Goal: Information Seeking & Learning: Learn about a topic

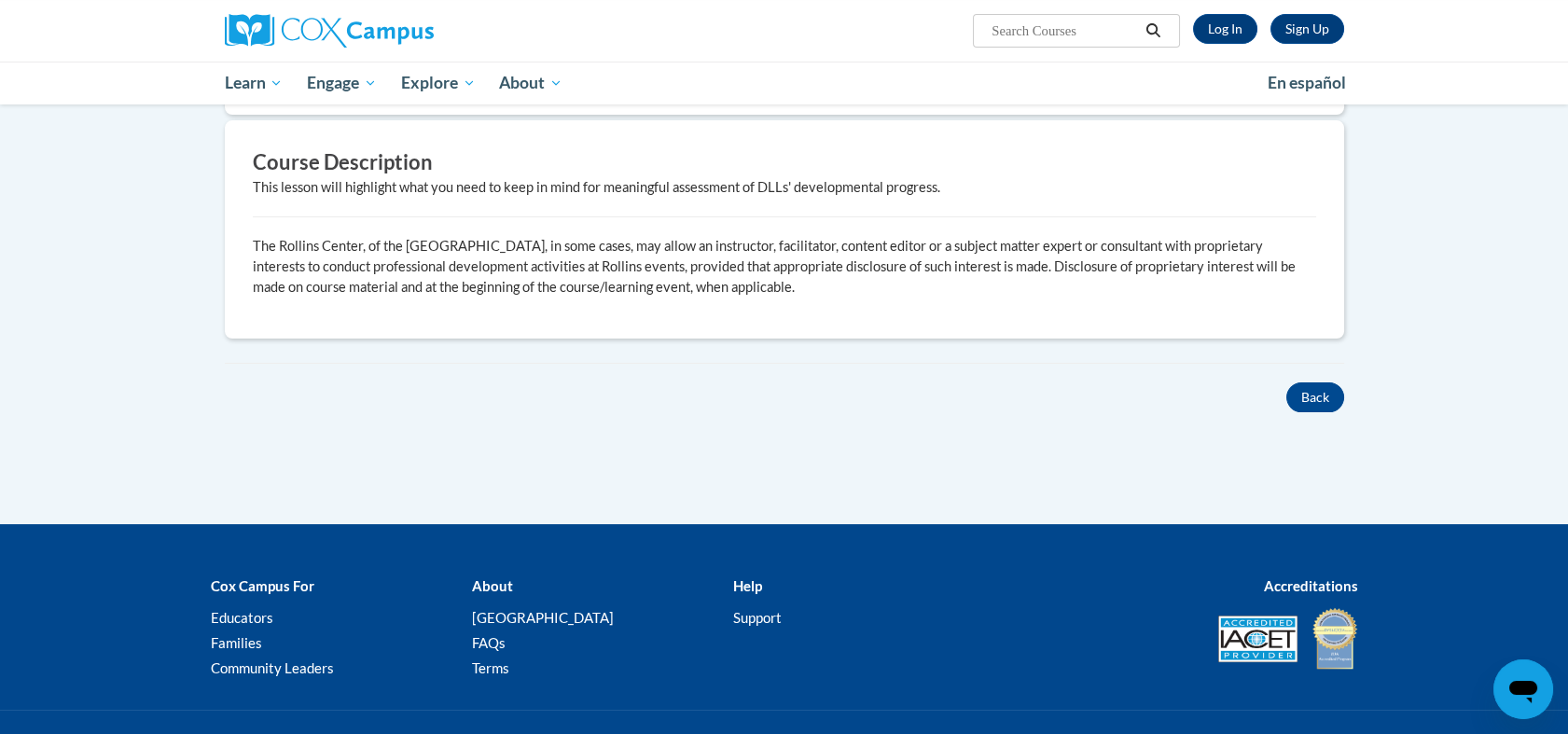
scroll to position [589, 0]
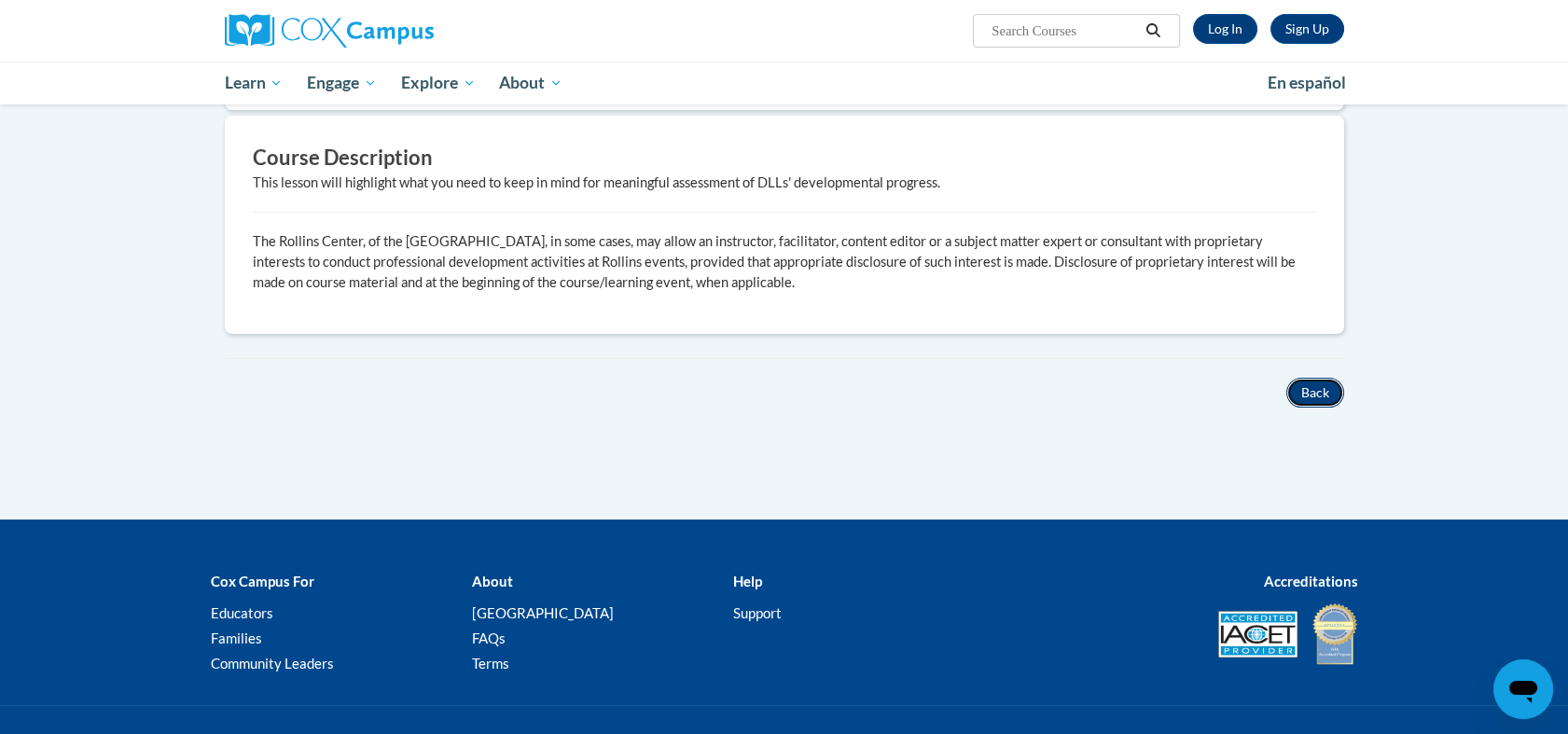
click at [1313, 383] on button "Back" at bounding box center [1315, 393] width 58 height 29
click at [1322, 400] on button "Back" at bounding box center [1315, 393] width 58 height 29
click at [1309, 391] on button "Back" at bounding box center [1315, 393] width 58 height 29
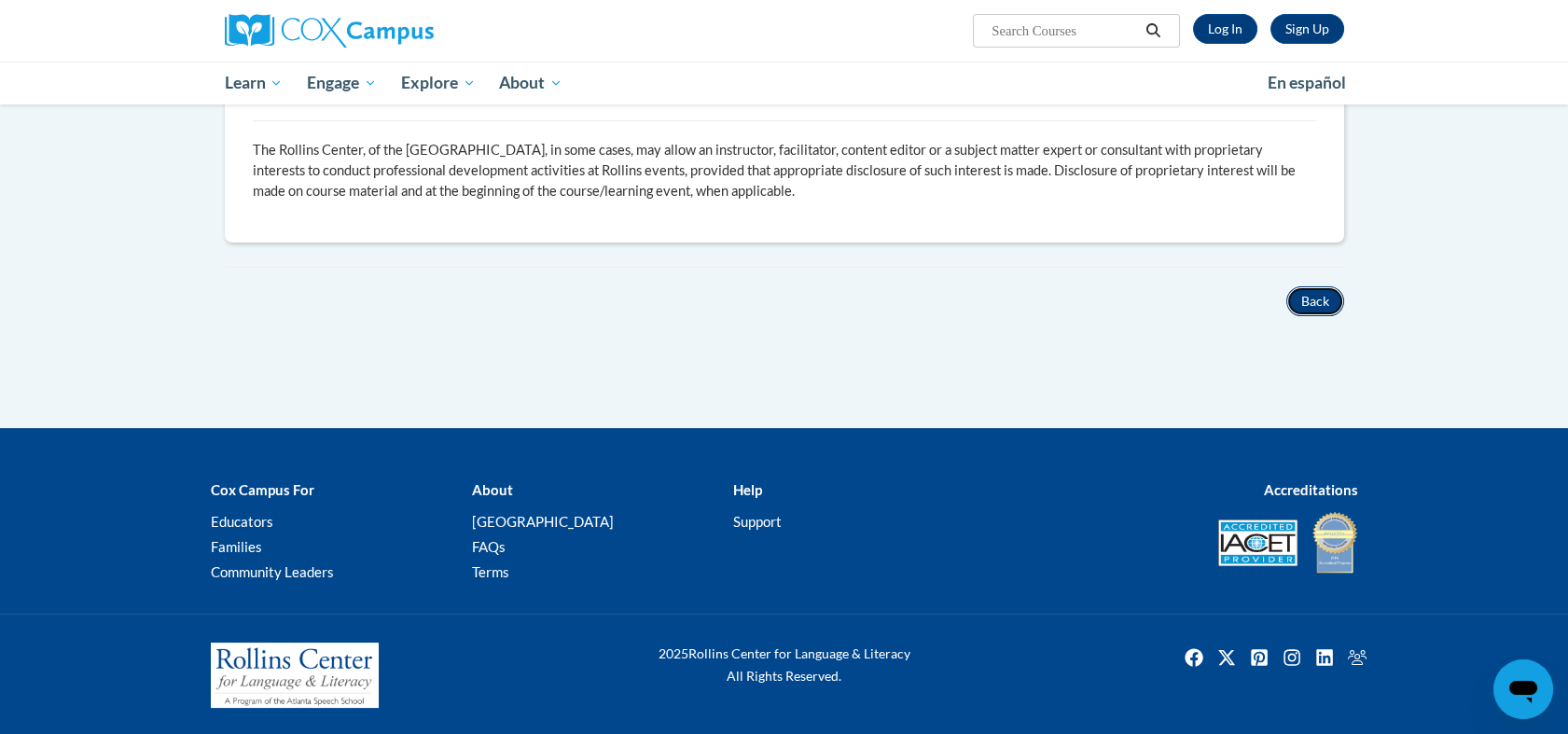
click at [1316, 303] on button "Back" at bounding box center [1315, 301] width 58 height 29
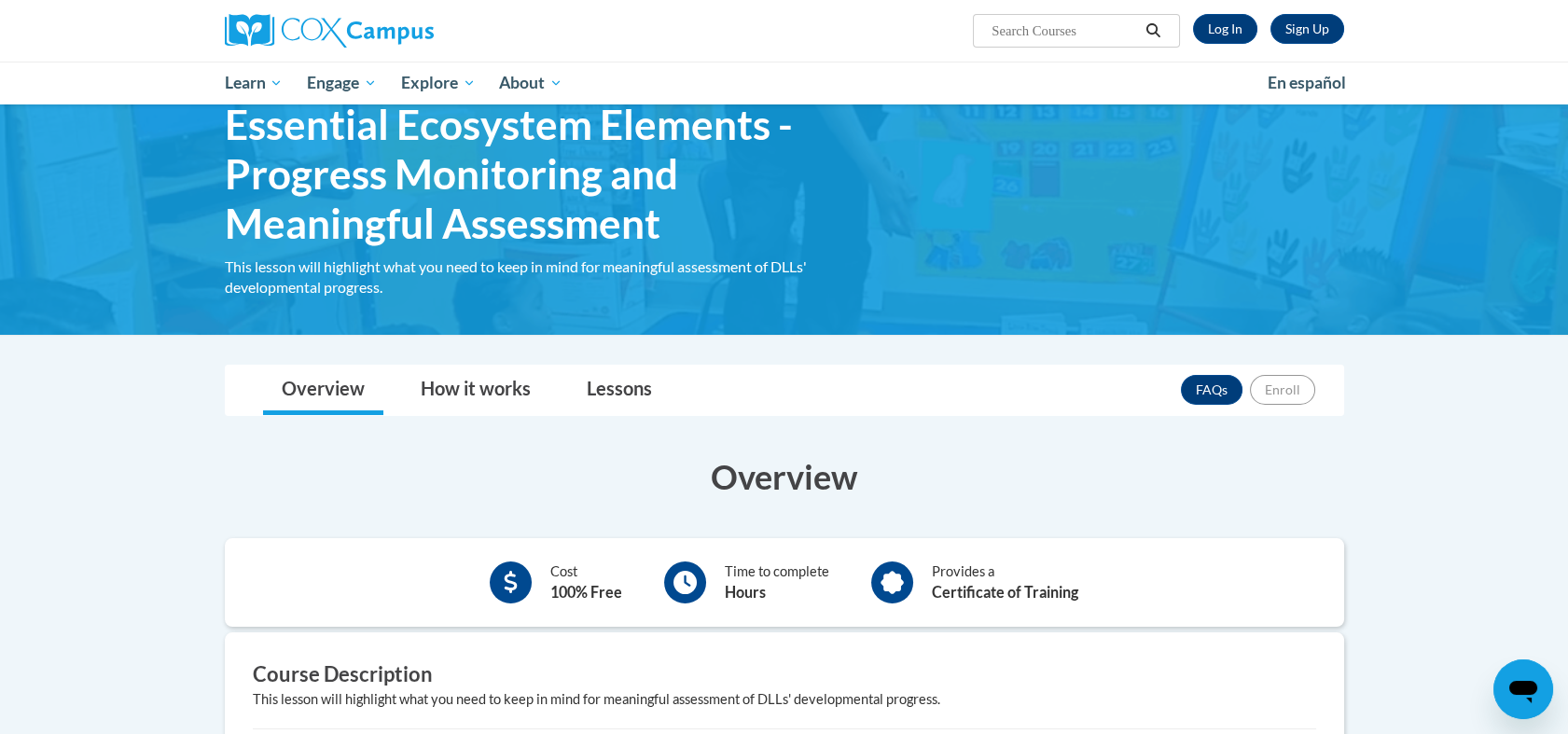
scroll to position [0, 0]
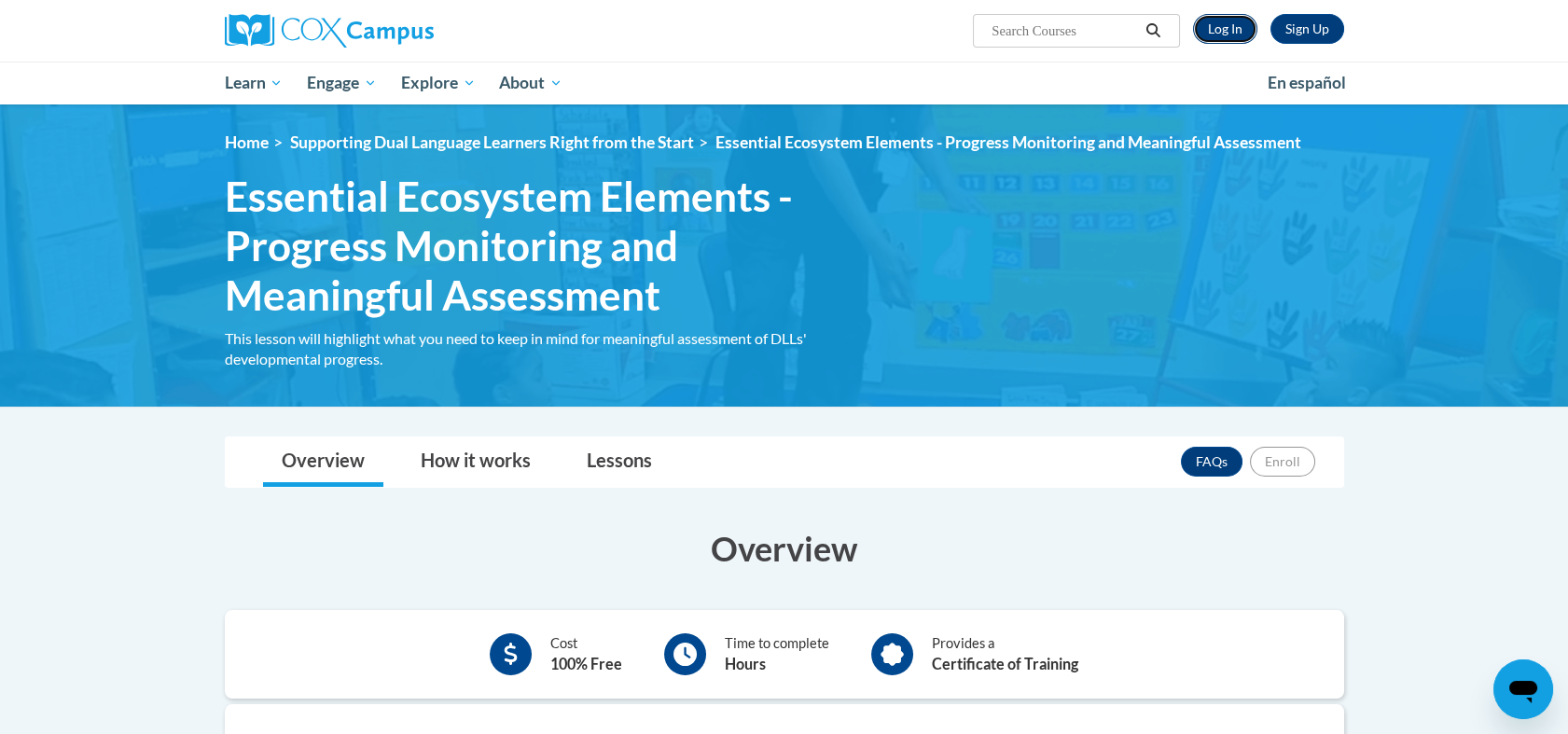
click at [1225, 33] on link "Log In" at bounding box center [1226, 28] width 64 height 29
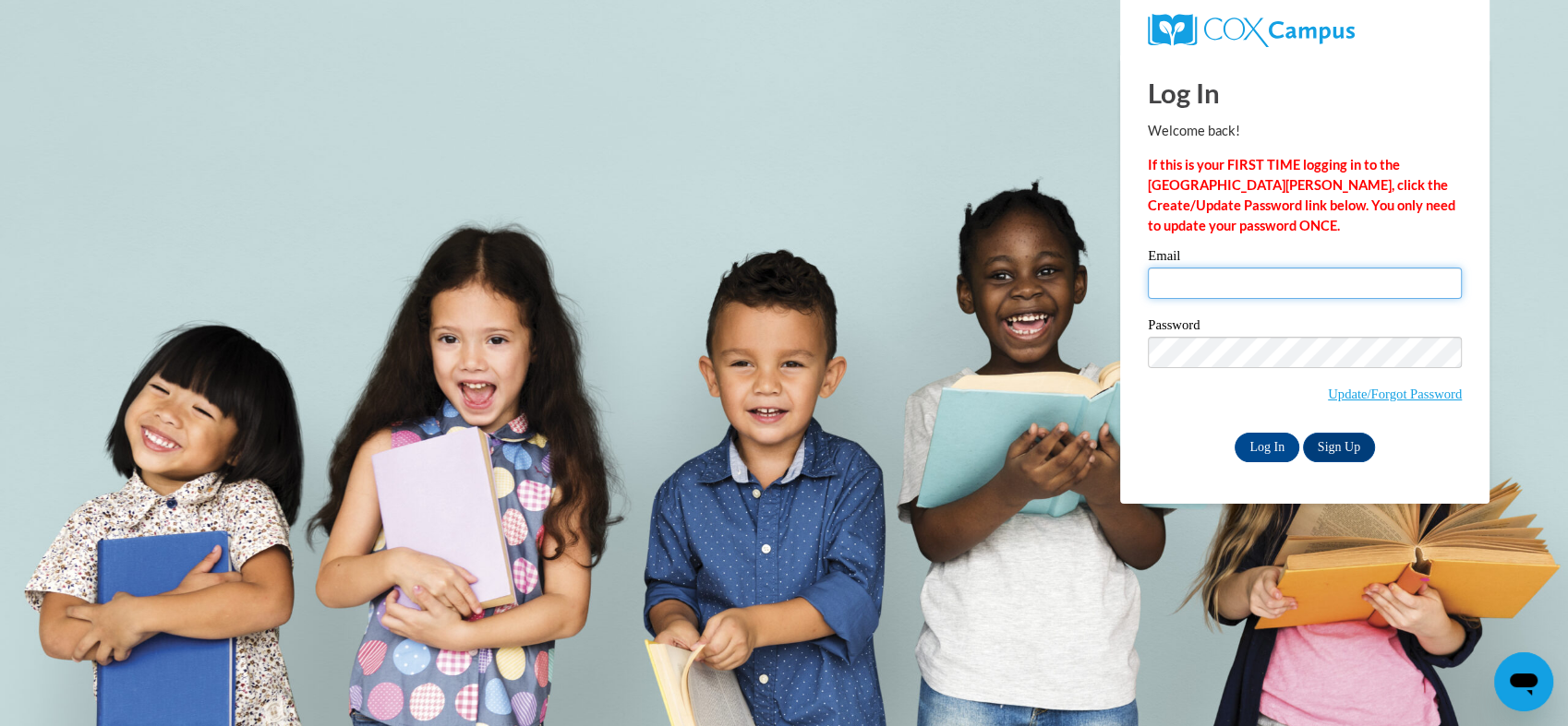
click at [1241, 274] on input "Email" at bounding box center [1304, 282] width 314 height 31
click at [1181, 283] on input "Email" at bounding box center [1304, 282] width 314 height 31
type input "leishonn@gmail.com"
click at [1256, 454] on input "Log In" at bounding box center [1267, 446] width 65 height 29
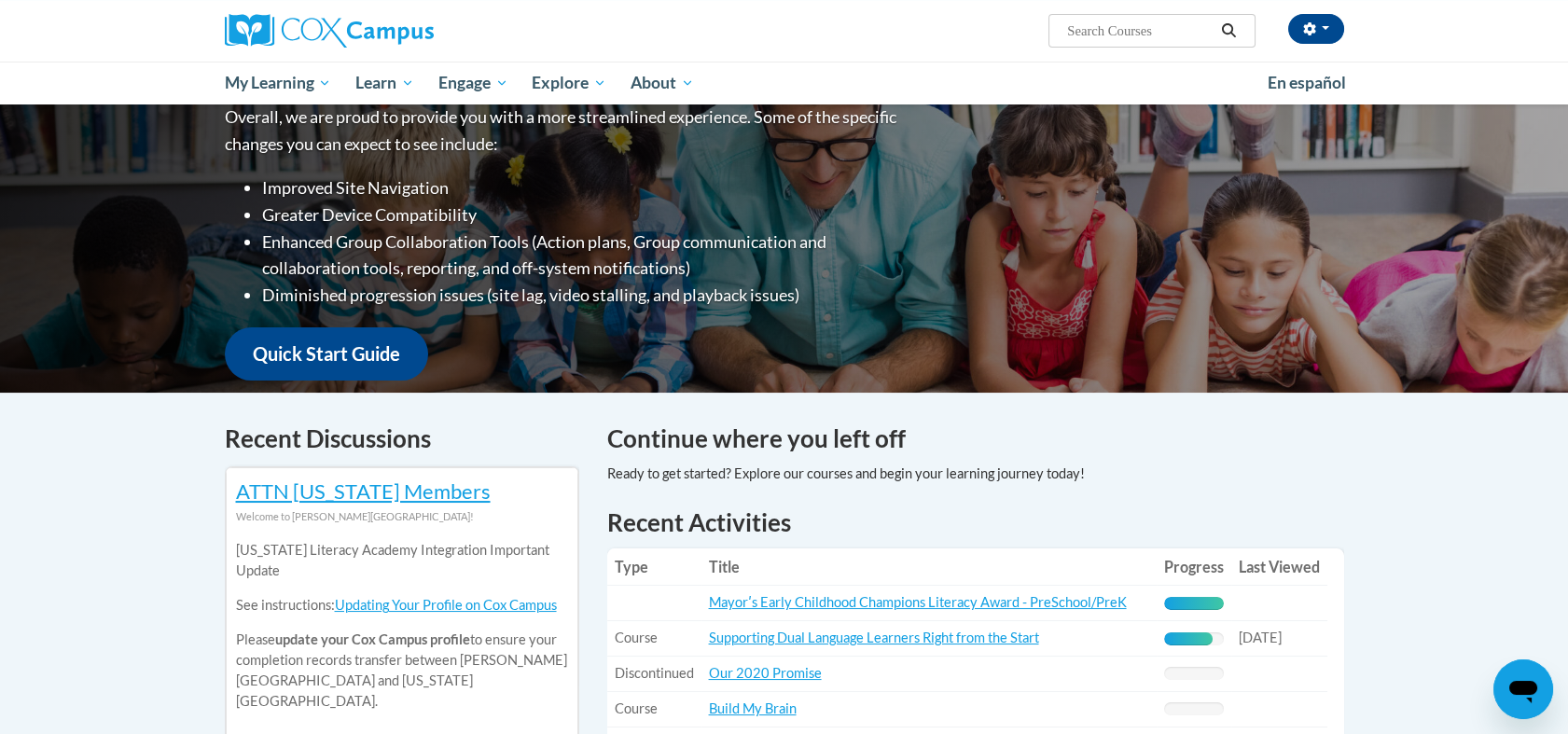
scroll to position [64, 0]
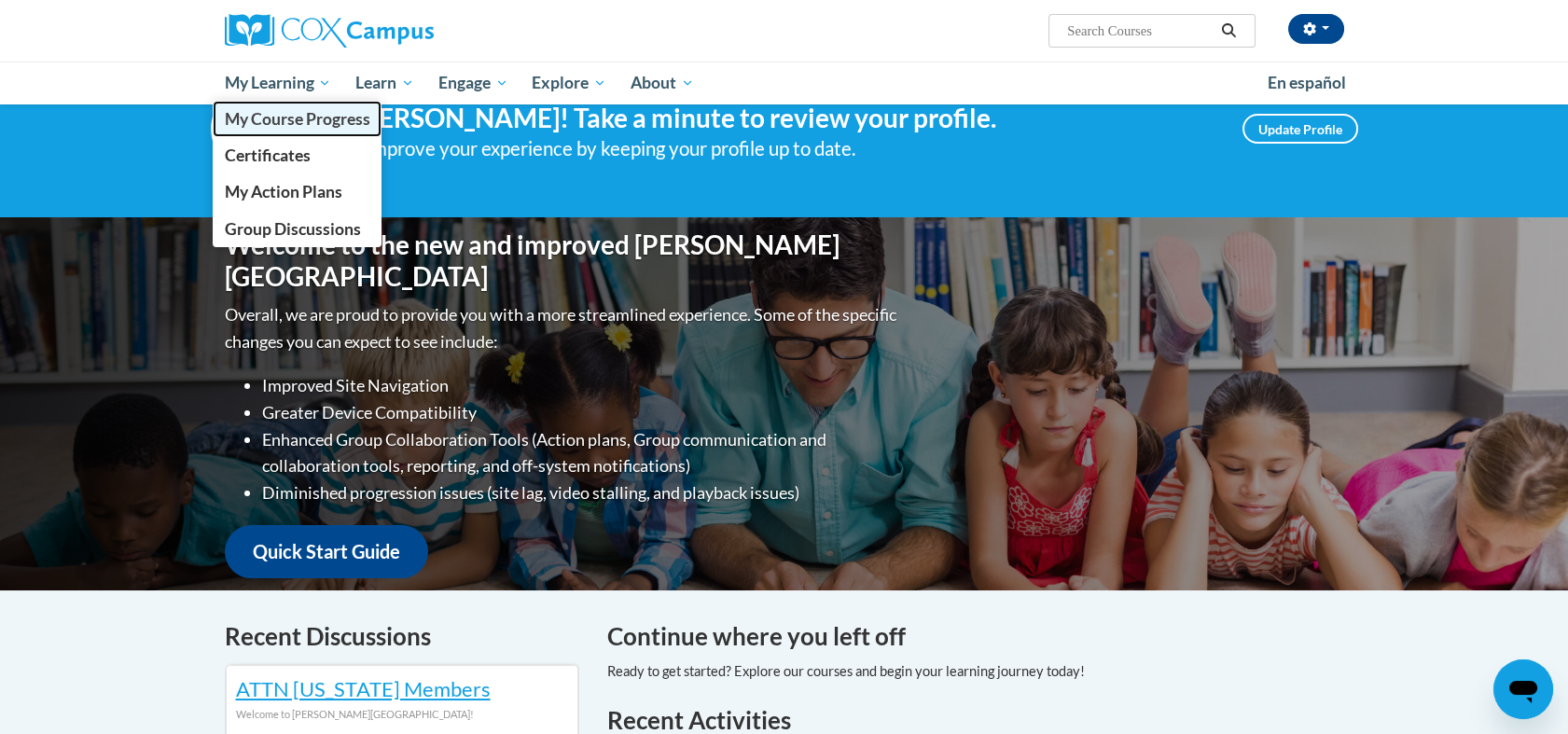
click at [306, 121] on span "My Course Progress" at bounding box center [297, 119] width 146 height 20
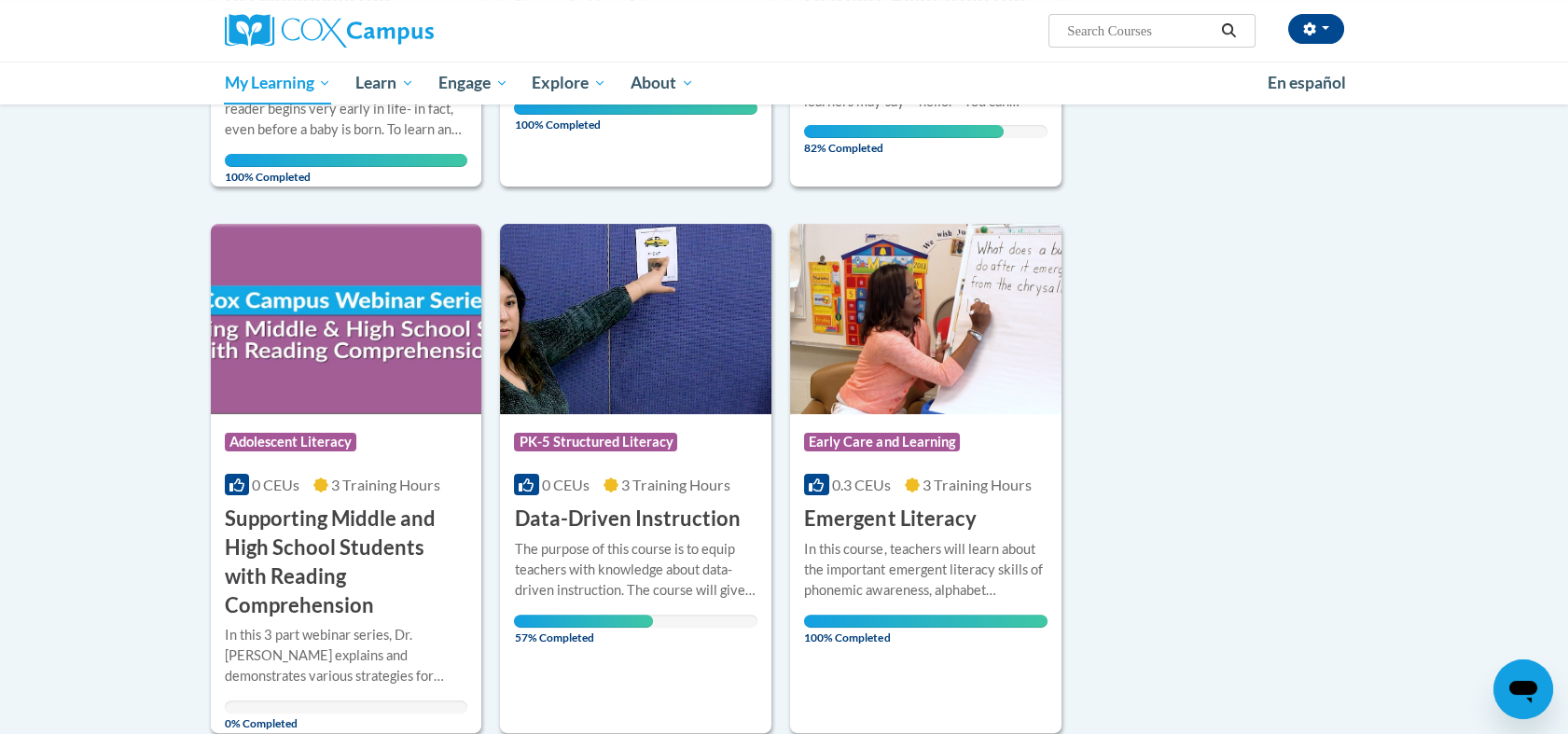
scroll to position [911, 0]
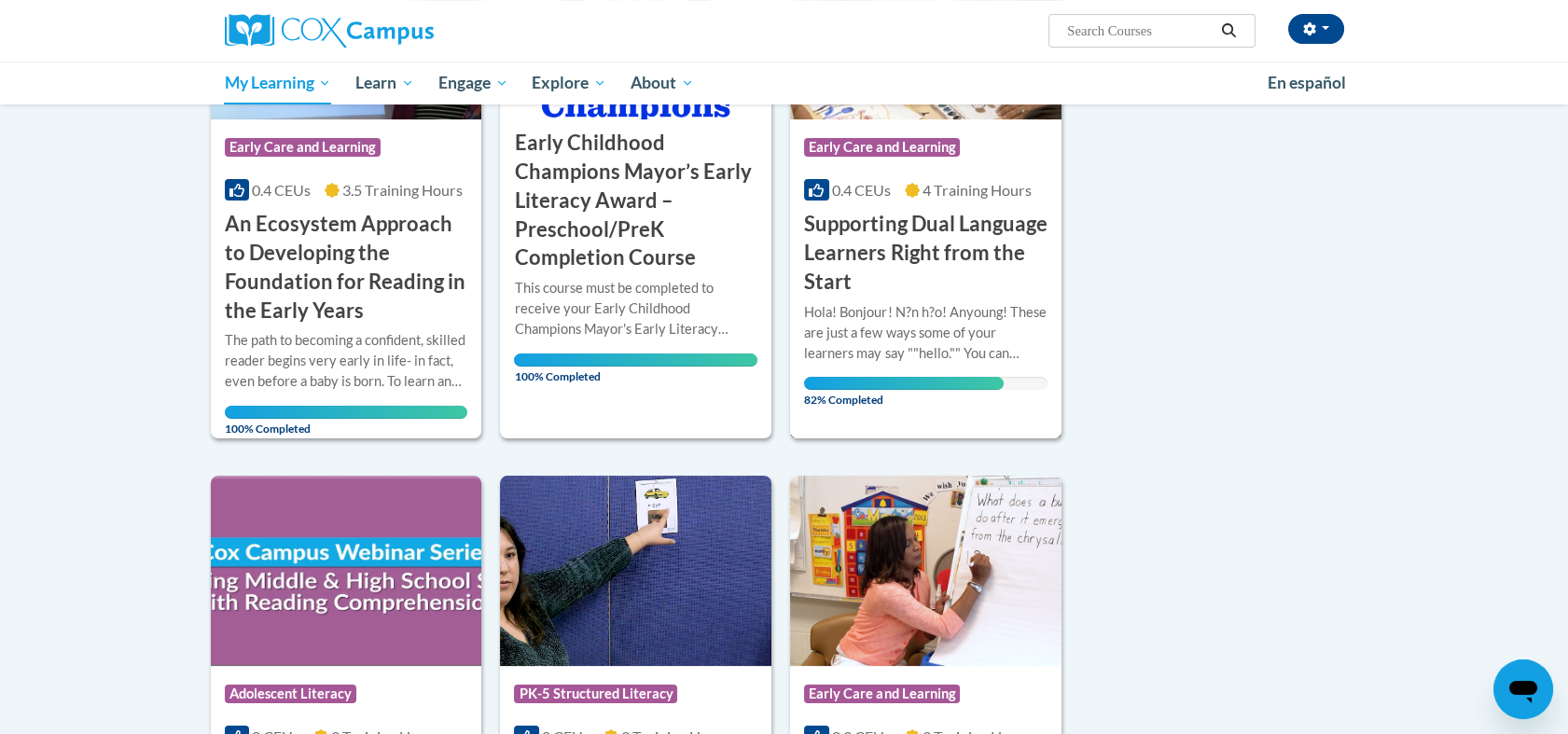
click at [886, 224] on h3 "Supporting Dual Language Learners Right from the Start" at bounding box center [925, 252] width 244 height 86
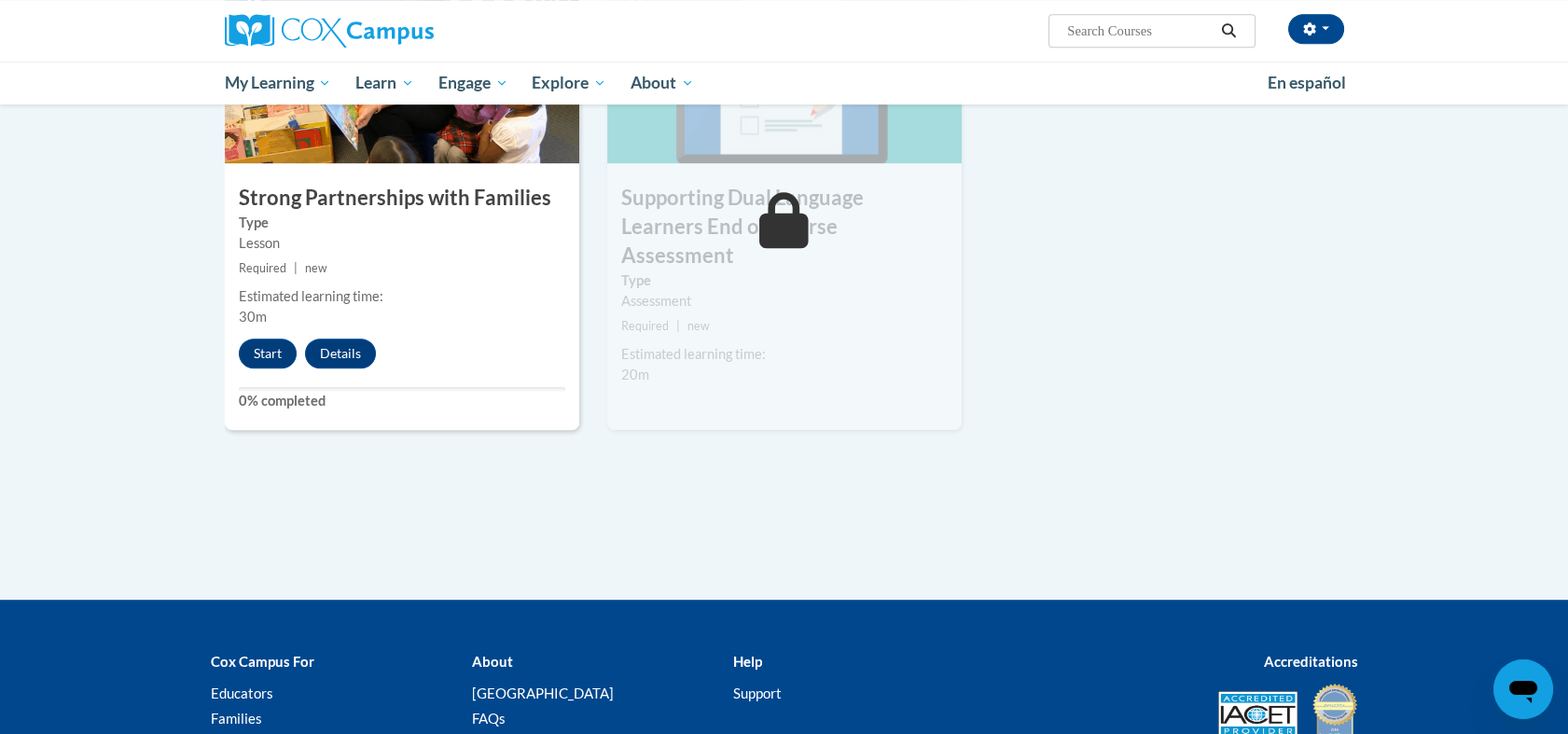
scroll to position [2031, 0]
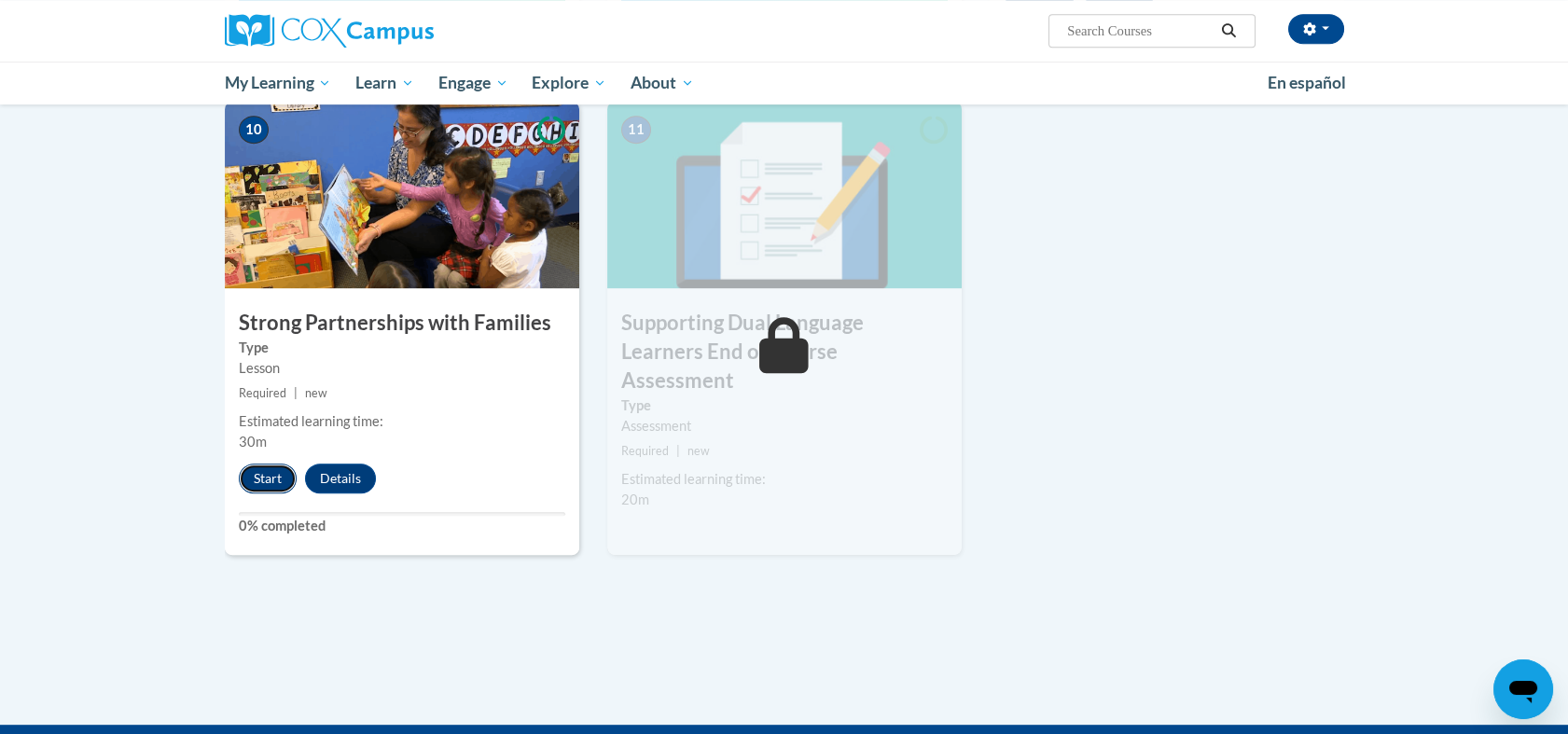
click at [270, 472] on button "Start" at bounding box center [267, 478] width 58 height 29
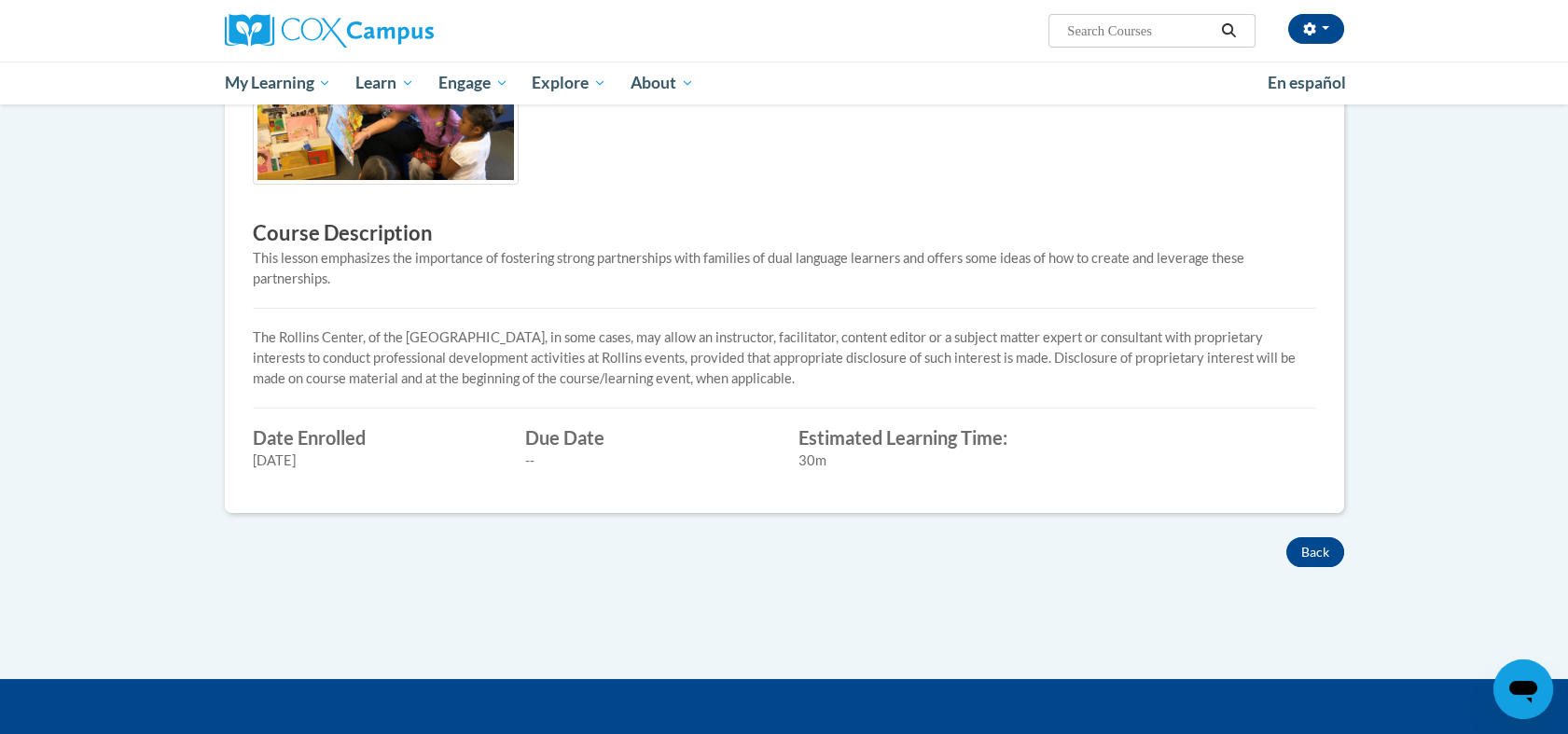
scroll to position [699, 0]
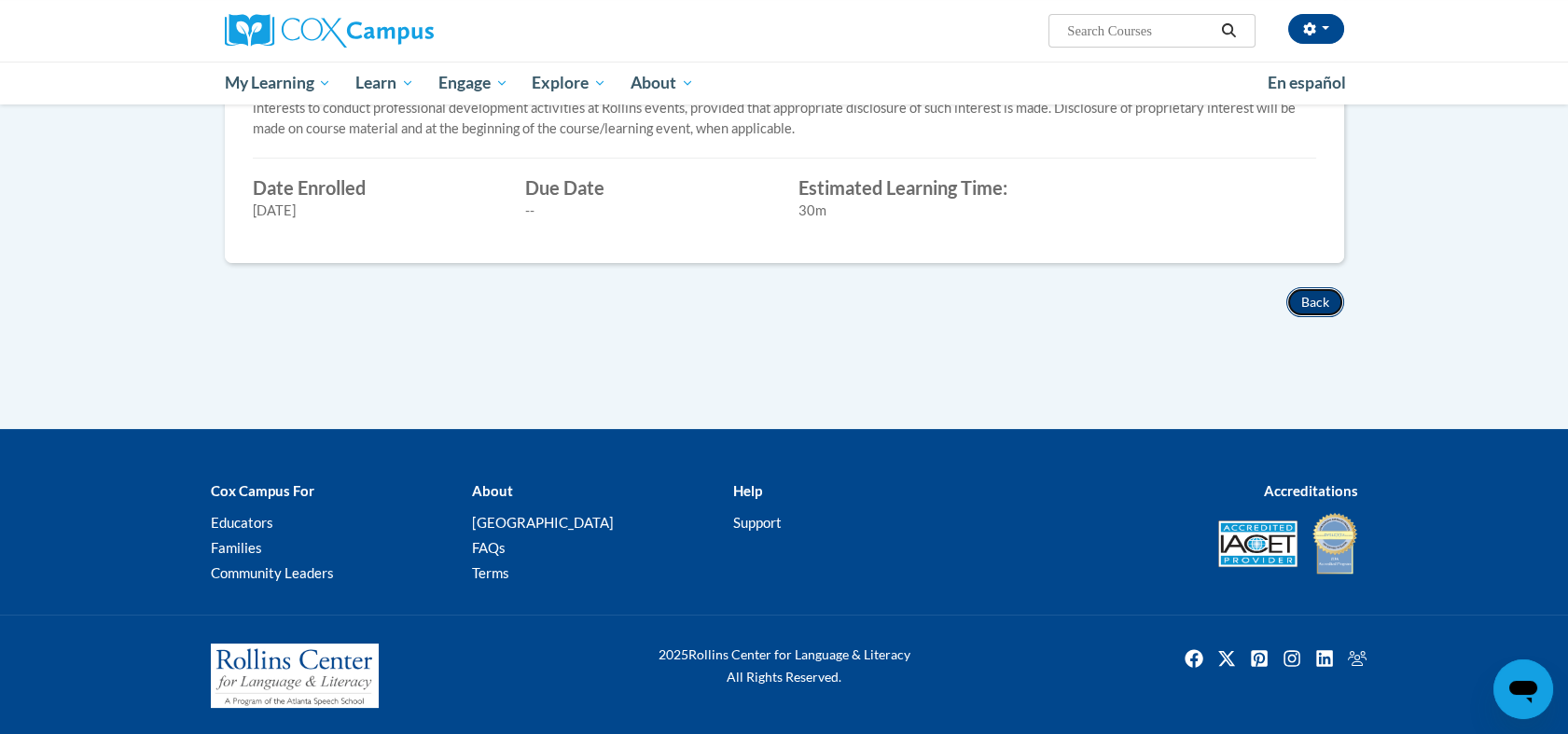
click at [1311, 301] on button "Back" at bounding box center [1315, 302] width 58 height 29
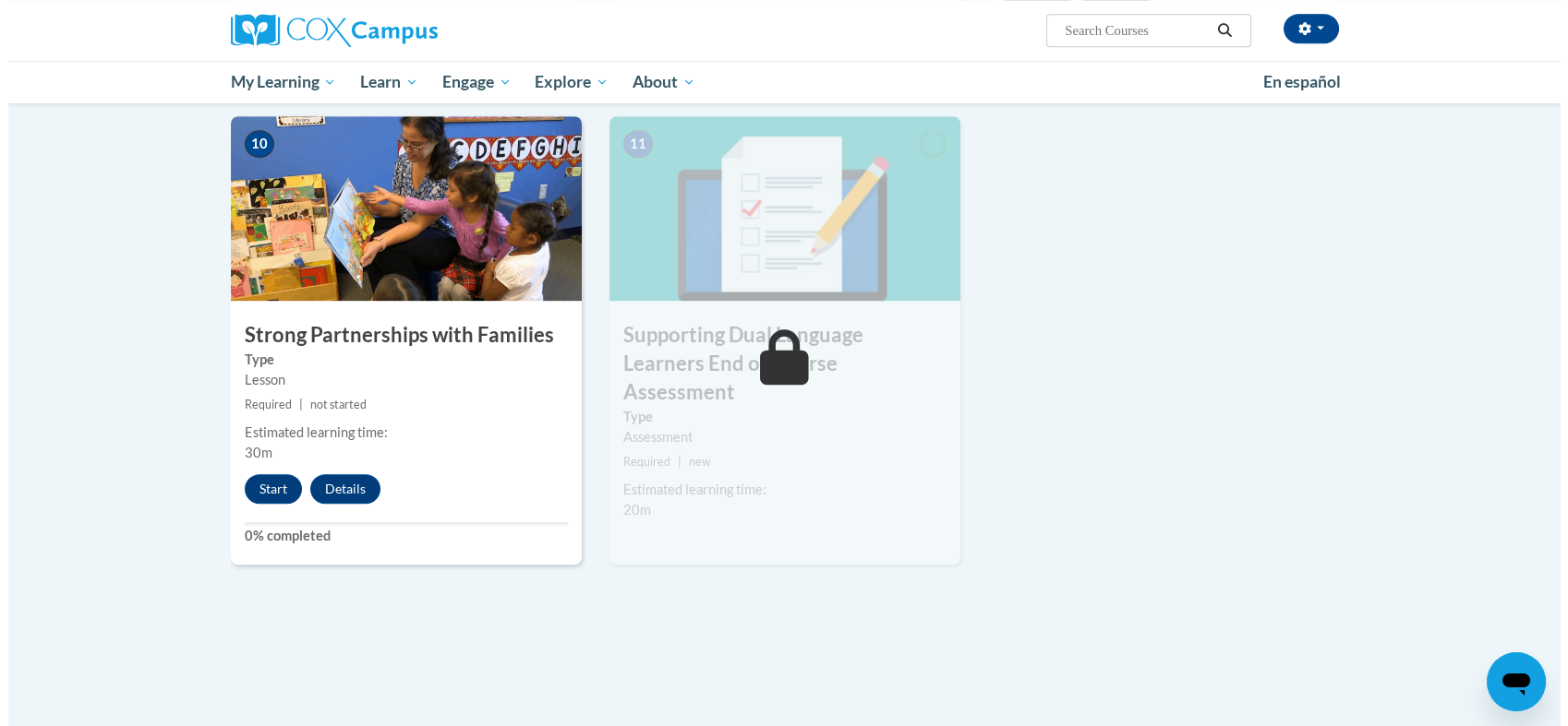
scroll to position [2009, 0]
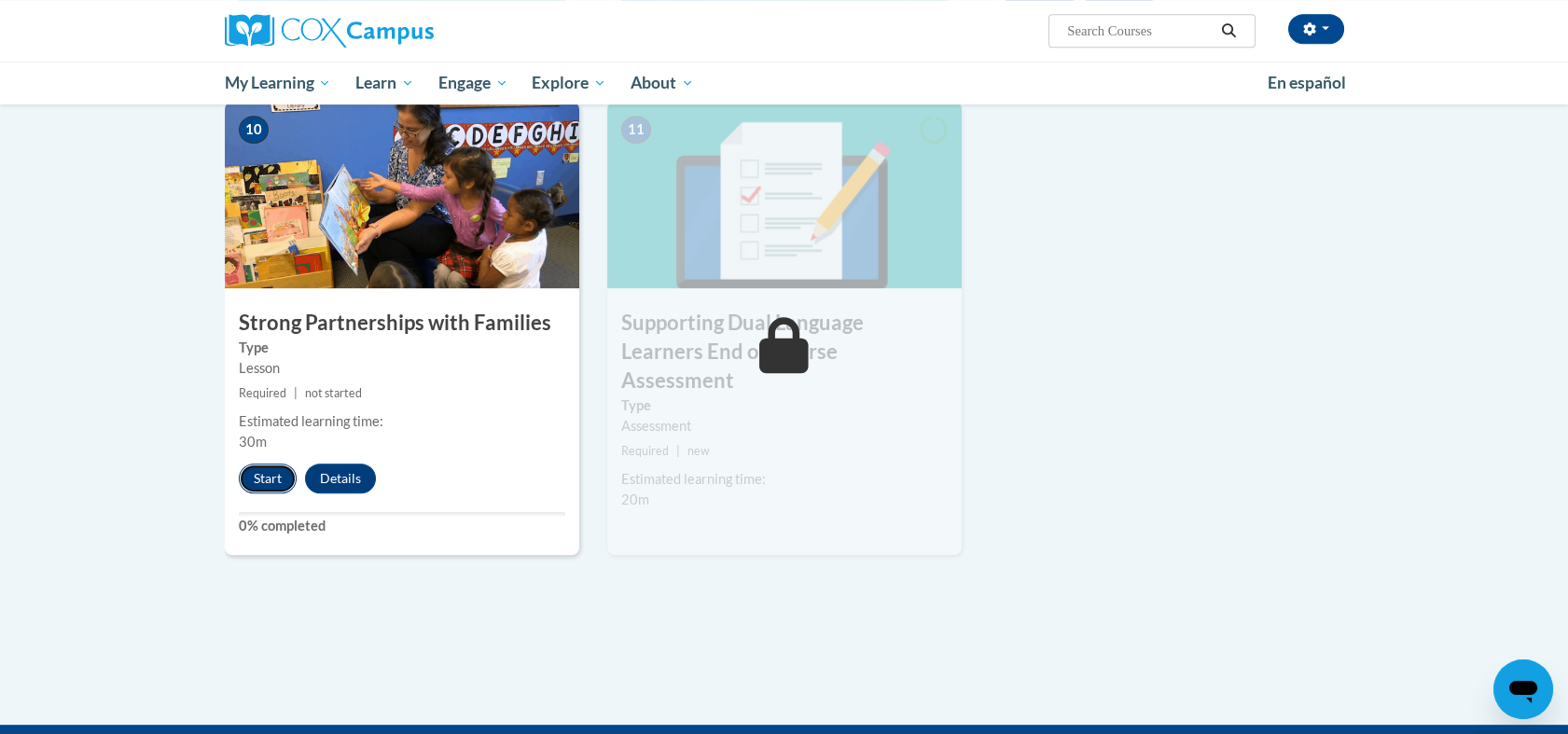
click at [264, 478] on button "Start" at bounding box center [267, 478] width 58 height 29
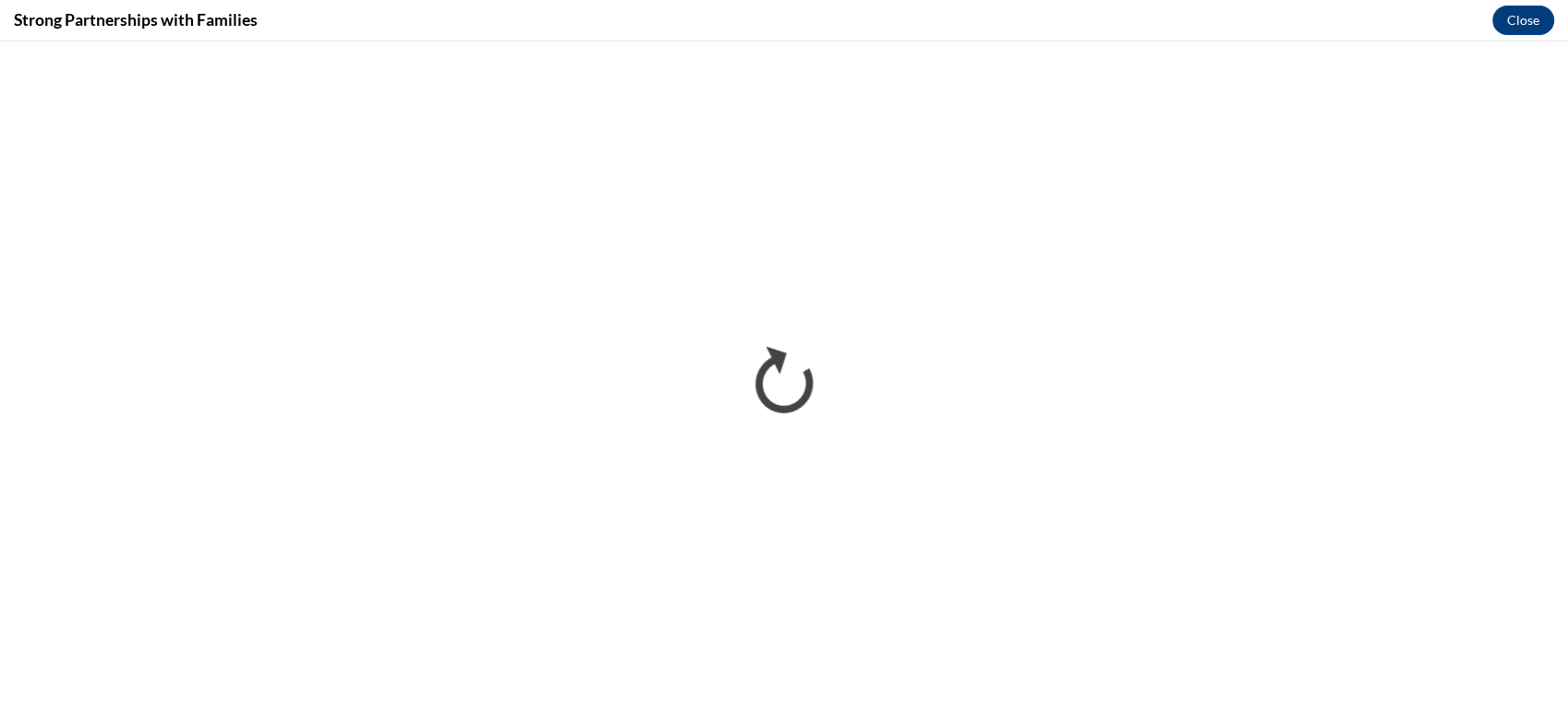
scroll to position [0, 0]
